Goal: Find contact information: Find contact information

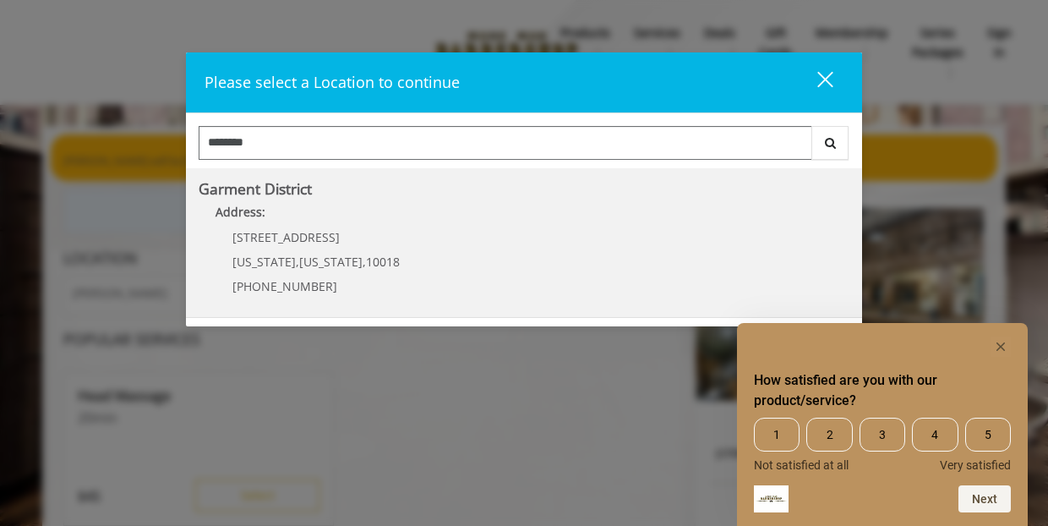
type input "********"
click at [317, 221] on District "Address:" at bounding box center [524, 216] width 651 height 27
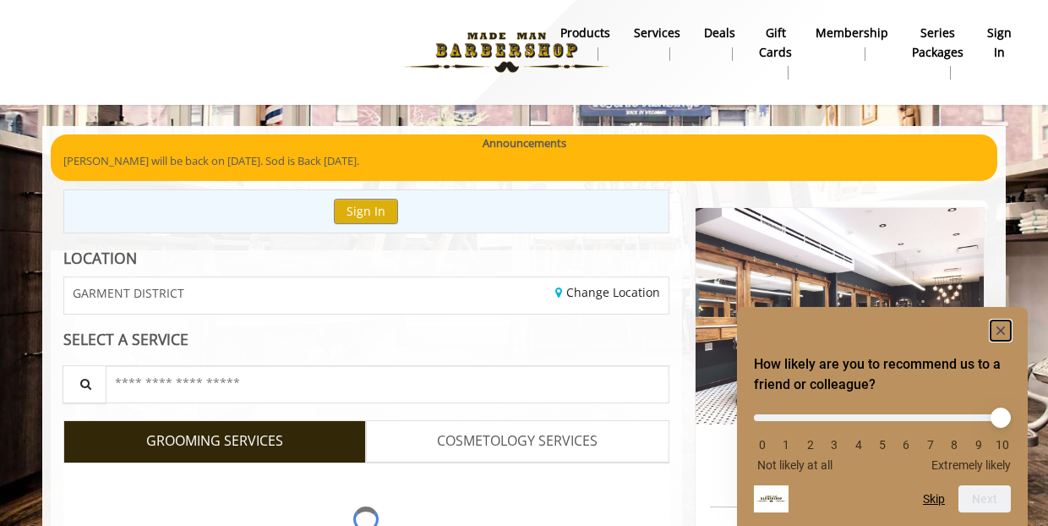
click at [1002, 331] on icon "Hide survey" at bounding box center [1000, 330] width 8 height 8
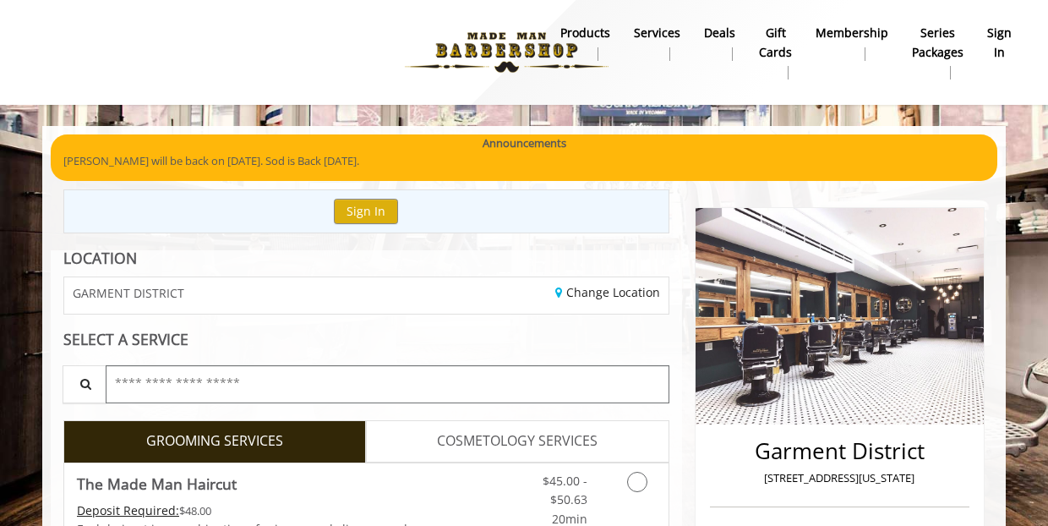
click at [228, 379] on input "text" at bounding box center [388, 384] width 564 height 38
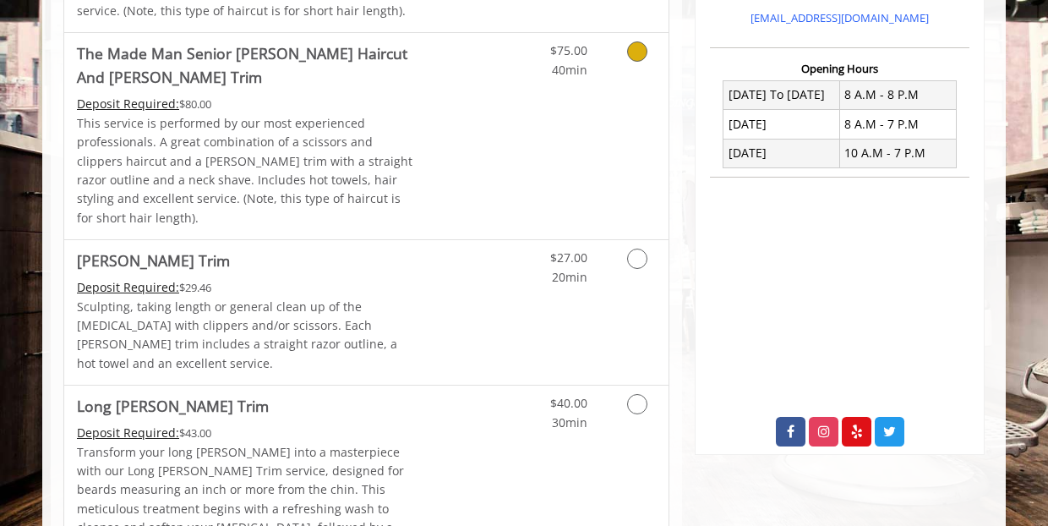
scroll to position [594, 0]
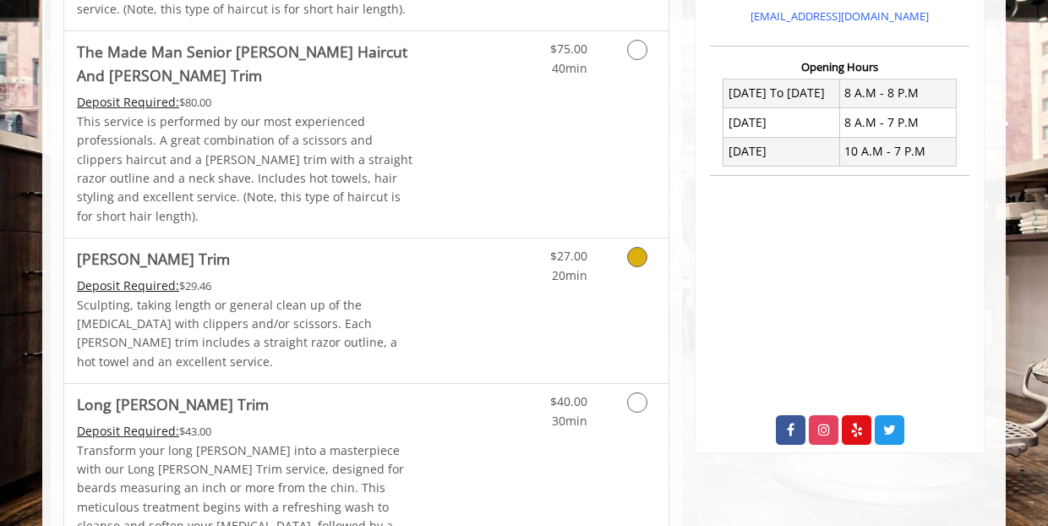
type input "*****"
click at [640, 247] on icon "Grooming services" at bounding box center [637, 257] width 20 height 20
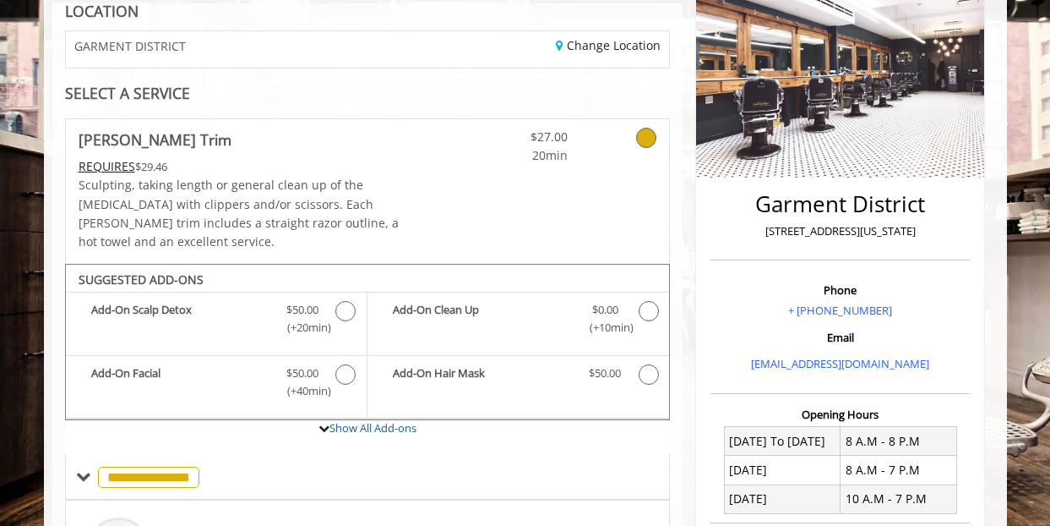
scroll to position [245, 0]
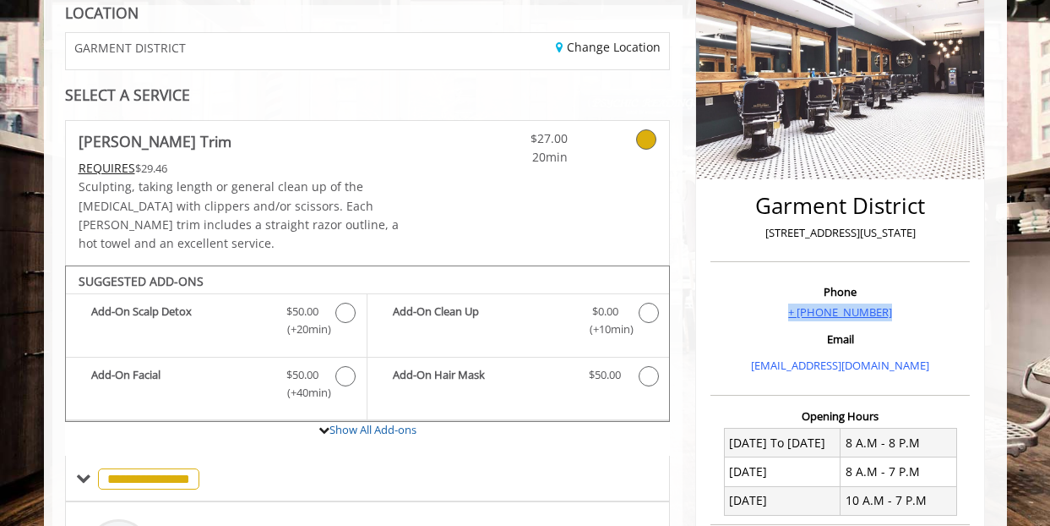
drag, startPoint x: 892, startPoint y: 304, endPoint x: 800, endPoint y: 307, distance: 92.1
click at [800, 307] on p "+ (212) 997-4247" at bounding box center [840, 312] width 251 height 18
copy link "+ (212) 997-4247"
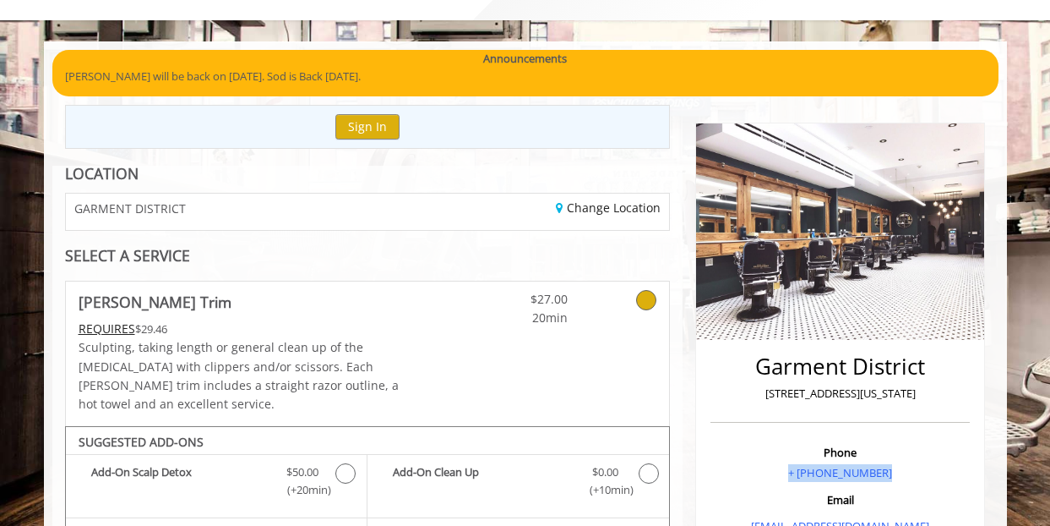
scroll to position [17, 0]
